Goal: Find specific page/section: Find specific page/section

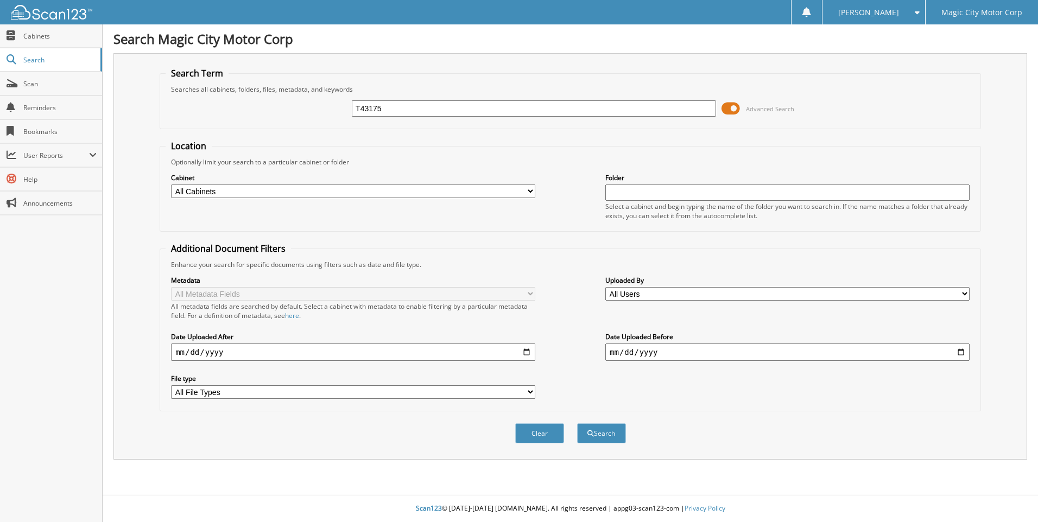
type input "T43175"
click at [577, 424] on button "Search" at bounding box center [601, 434] width 49 height 20
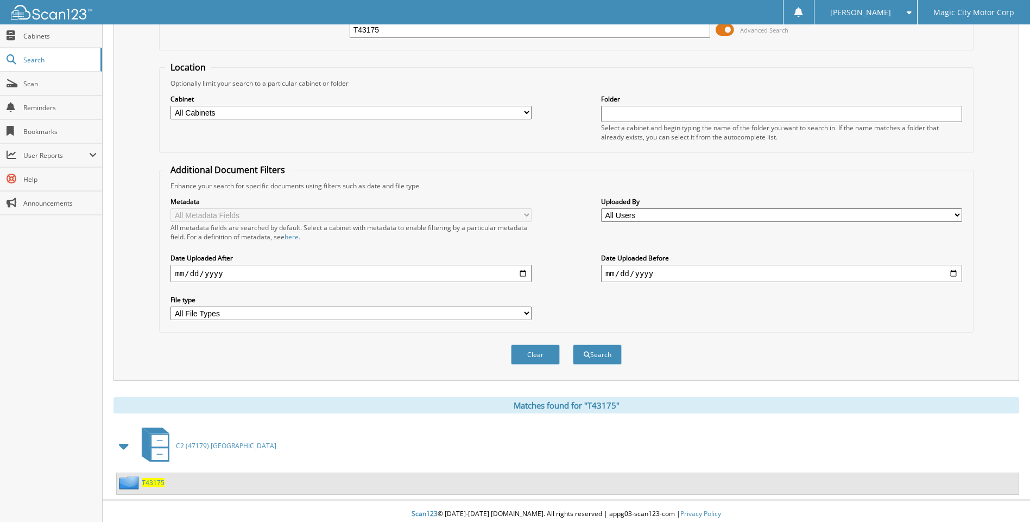
scroll to position [85, 0]
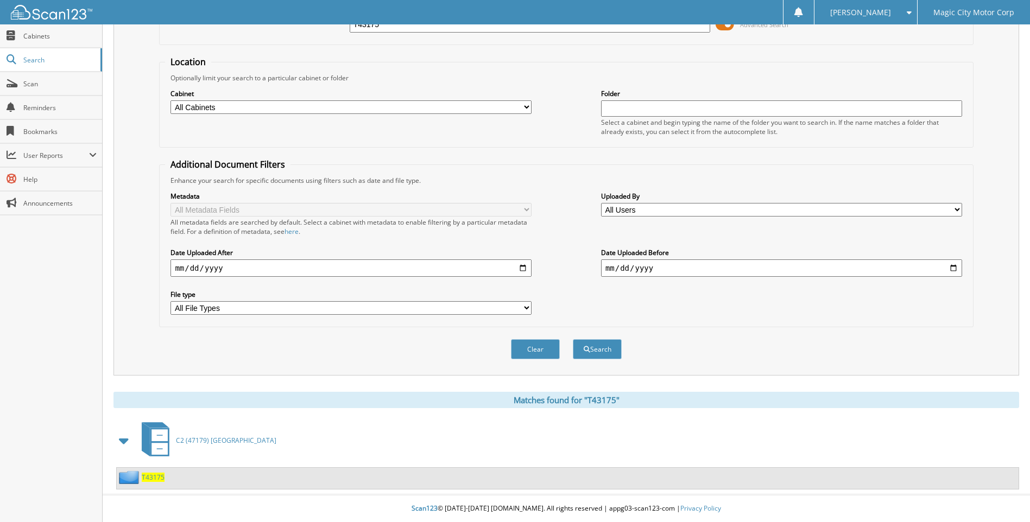
click at [152, 476] on span "T43175" at bounding box center [153, 477] width 23 height 9
